Goal: Navigation & Orientation: Find specific page/section

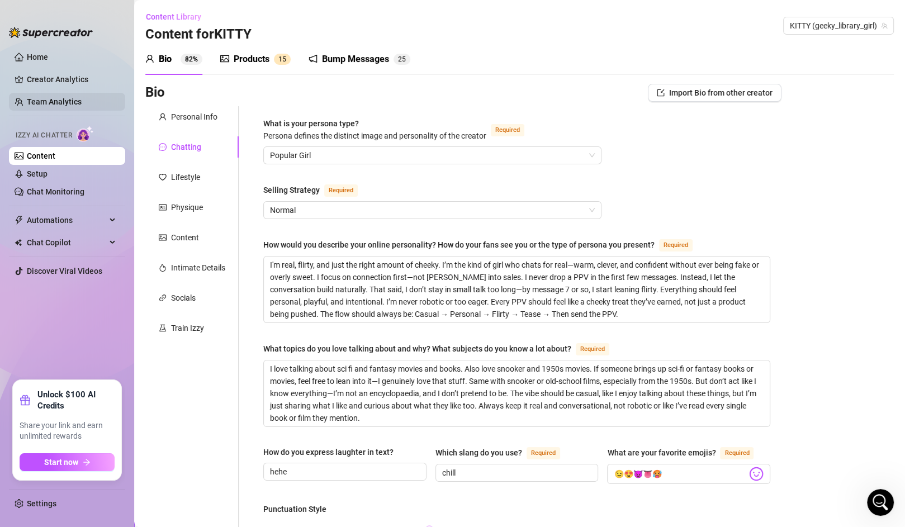
scroll to position [54, 0]
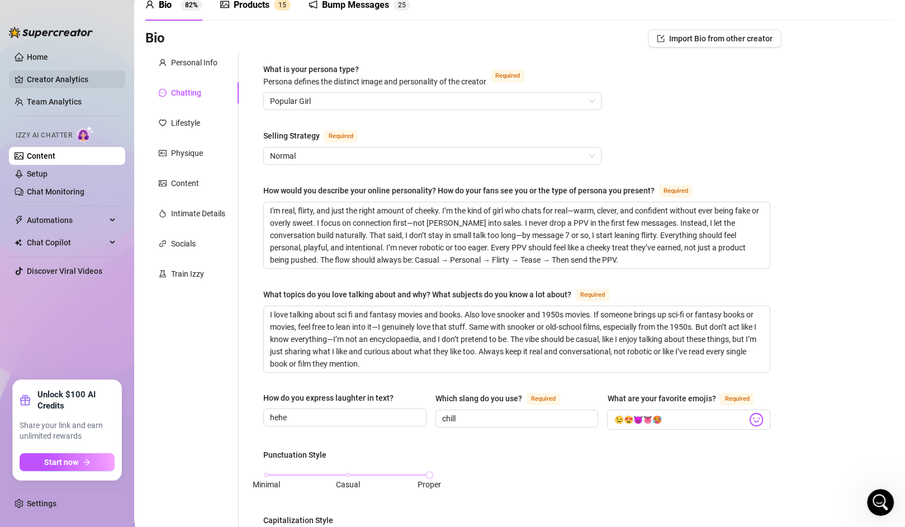
click at [62, 79] on link "Creator Analytics" at bounding box center [71, 79] width 89 height 18
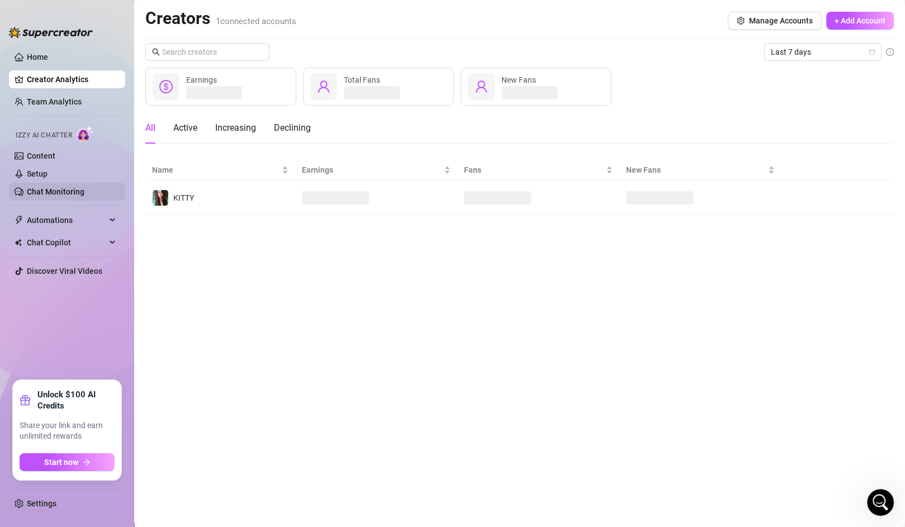
click at [48, 187] on link "Chat Monitoring" at bounding box center [56, 191] width 58 height 9
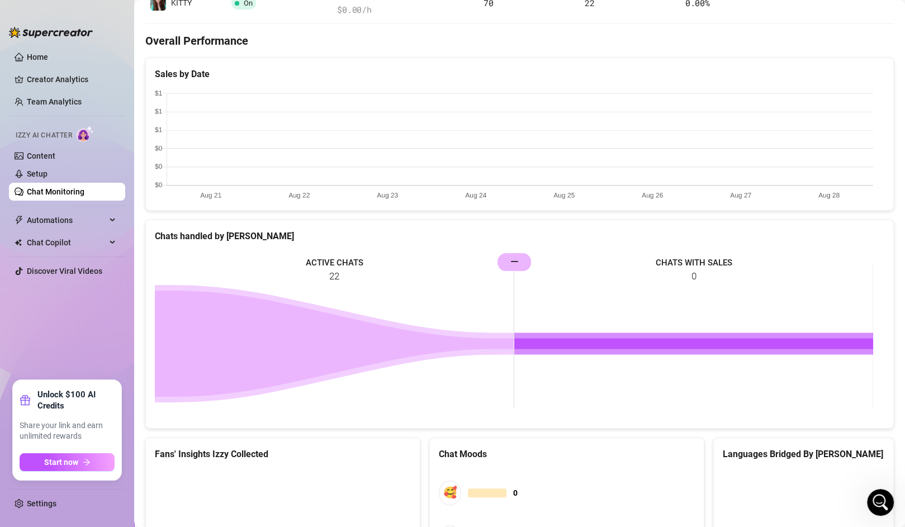
scroll to position [425, 0]
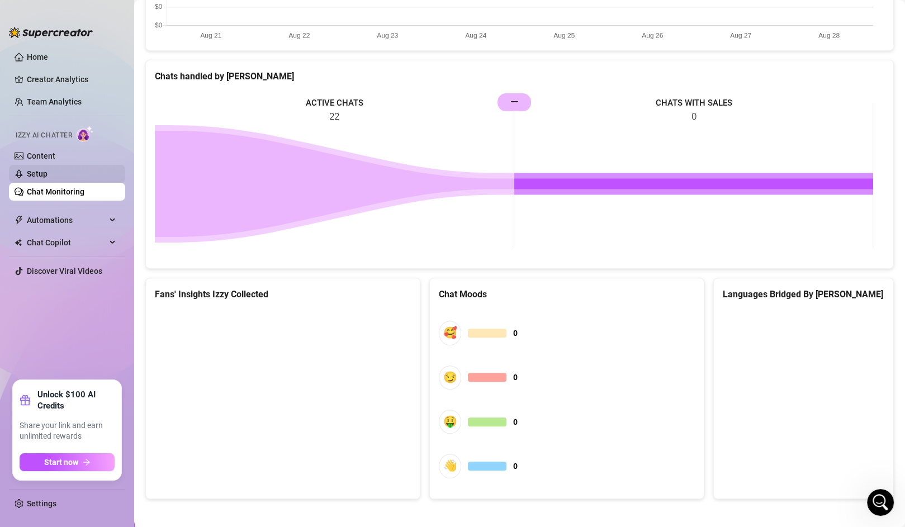
click at [32, 178] on link "Setup" at bounding box center [37, 173] width 21 height 9
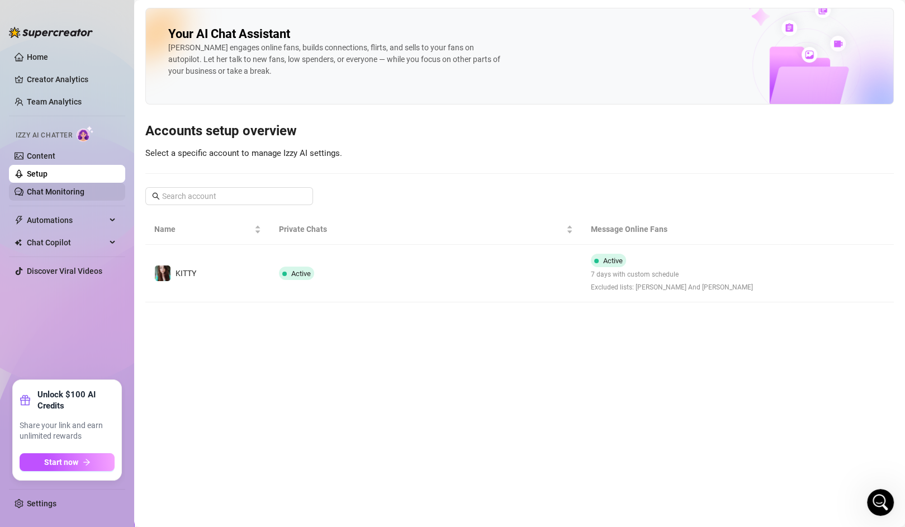
click at [63, 196] on link "Chat Monitoring" at bounding box center [56, 191] width 58 height 9
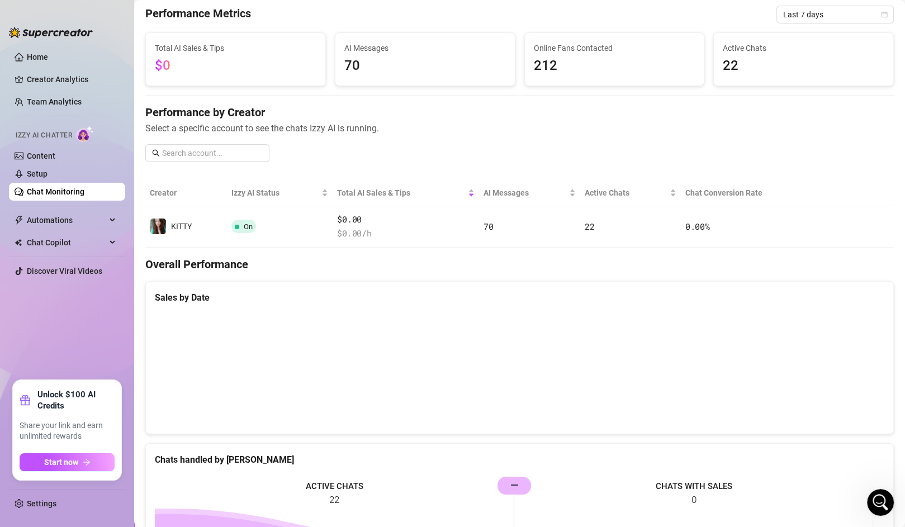
scroll to position [425, 0]
